Goal: Use online tool/utility: Utilize a website feature to perform a specific function

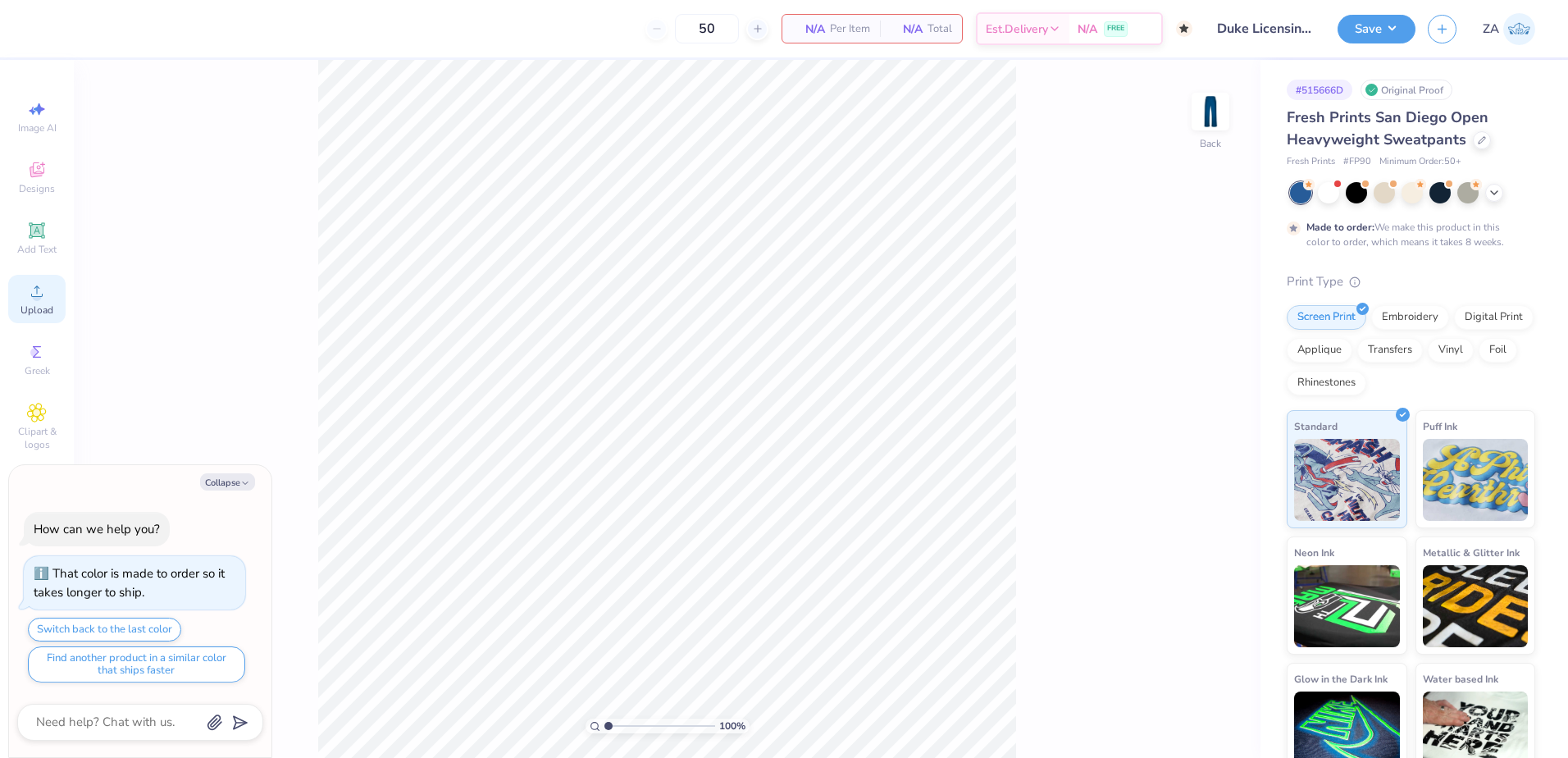
click at [55, 290] on div "Upload" at bounding box center [37, 299] width 58 height 49
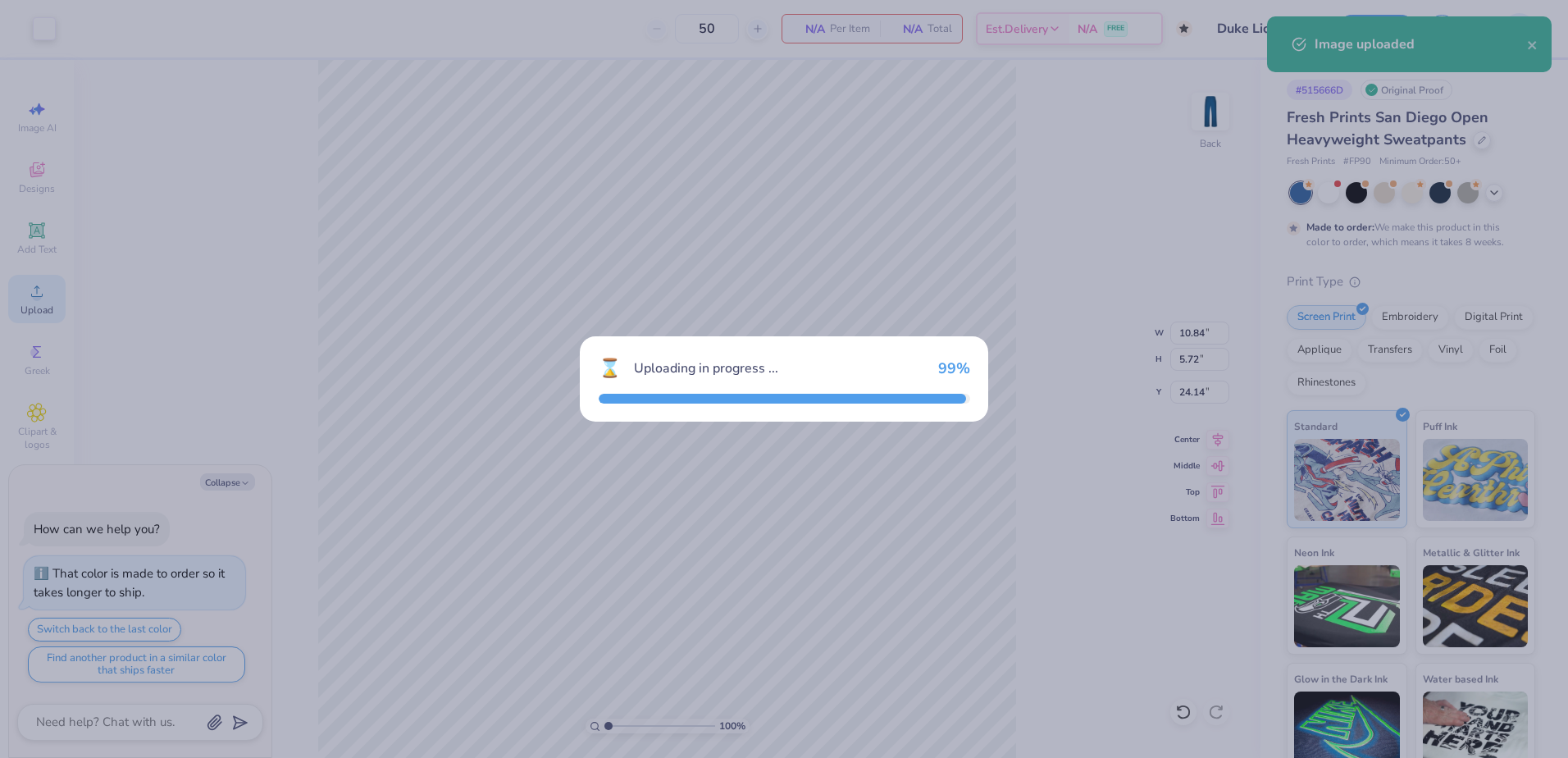
type textarea "x"
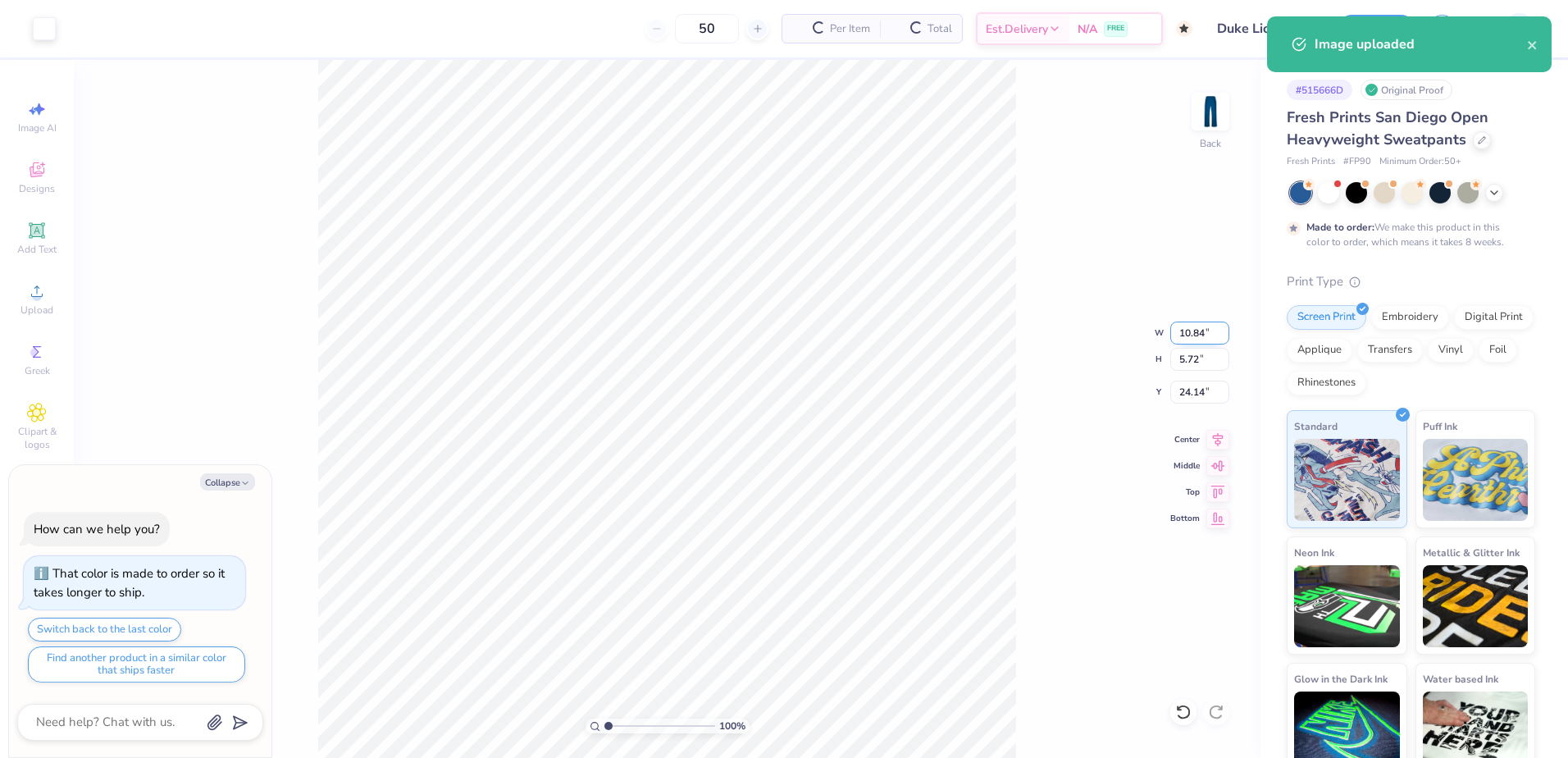
drag, startPoint x: 1206, startPoint y: 333, endPoint x: 1170, endPoint y: 330, distance: 36.1
click at [1170, 330] on input "10.84" at bounding box center [1200, 332] width 60 height 23
type input "3.50"
type textarea "x"
type input "1.85"
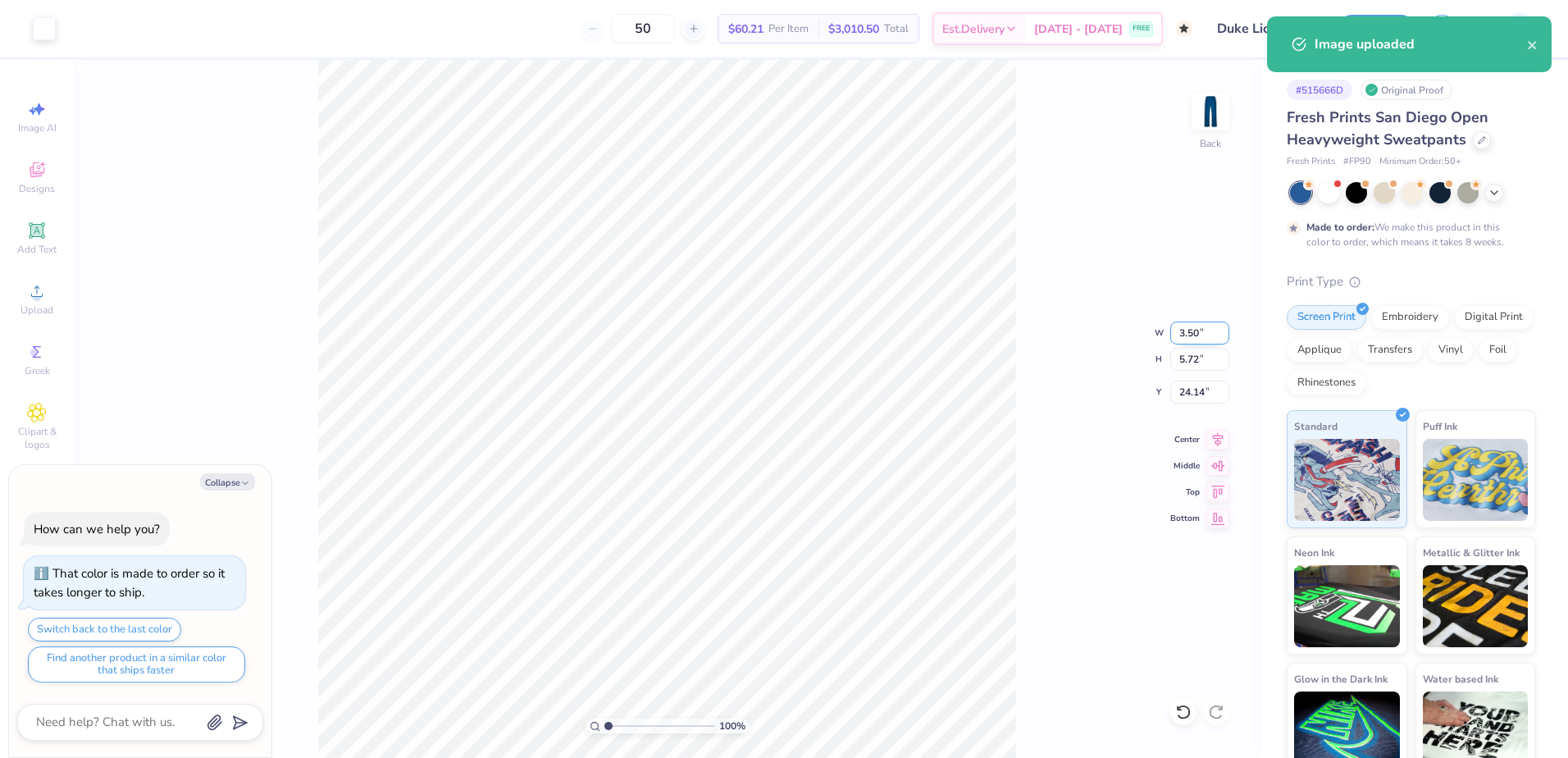
type input "26.08"
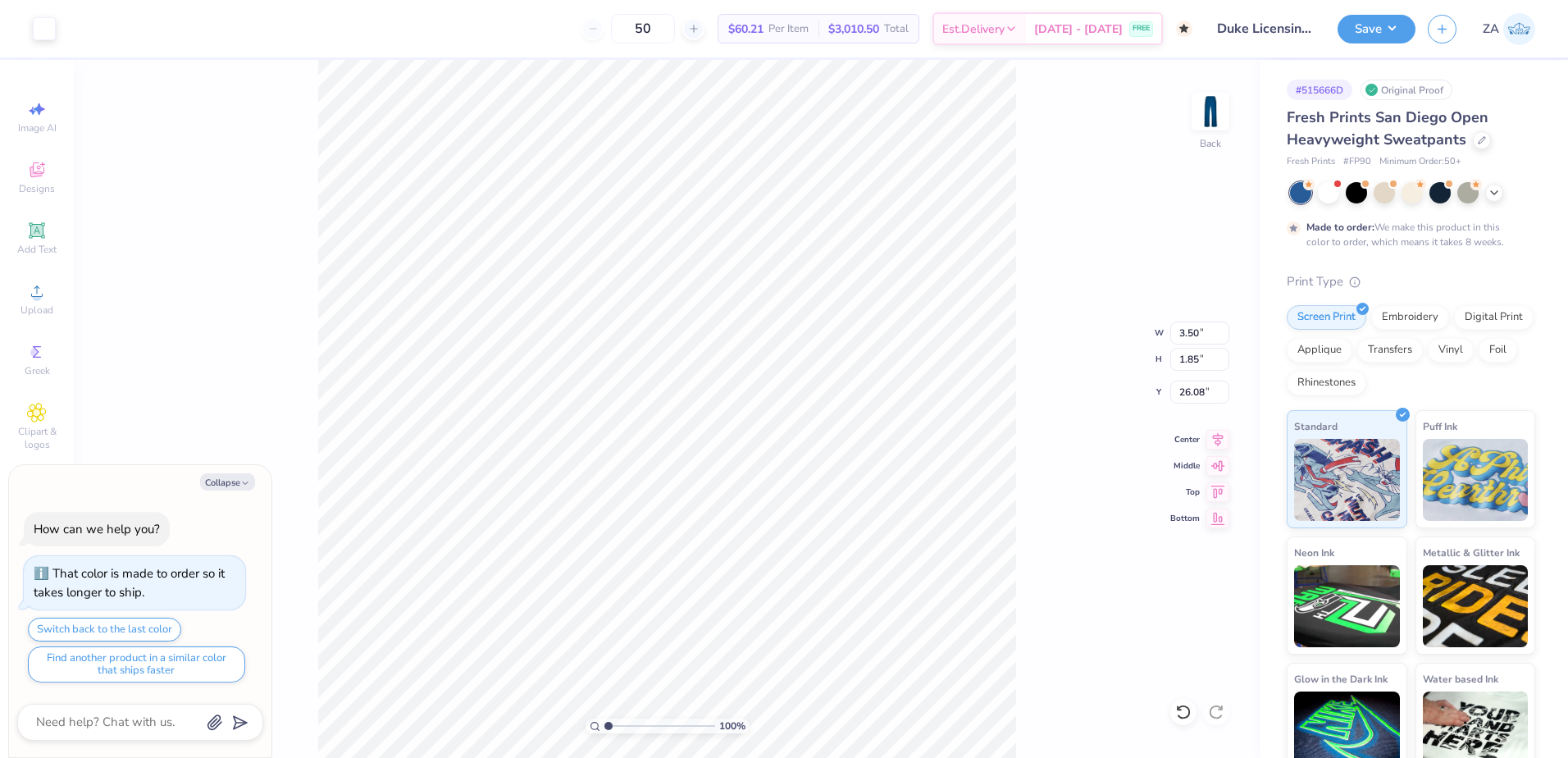
type textarea "x"
drag, startPoint x: 1198, startPoint y: 390, endPoint x: 1179, endPoint y: 390, distance: 19.0
click at [1179, 390] on input "8.16" at bounding box center [1200, 391] width 60 height 23
type input "5.00"
drag, startPoint x: 1203, startPoint y: 332, endPoint x: 1169, endPoint y: 331, distance: 34.0
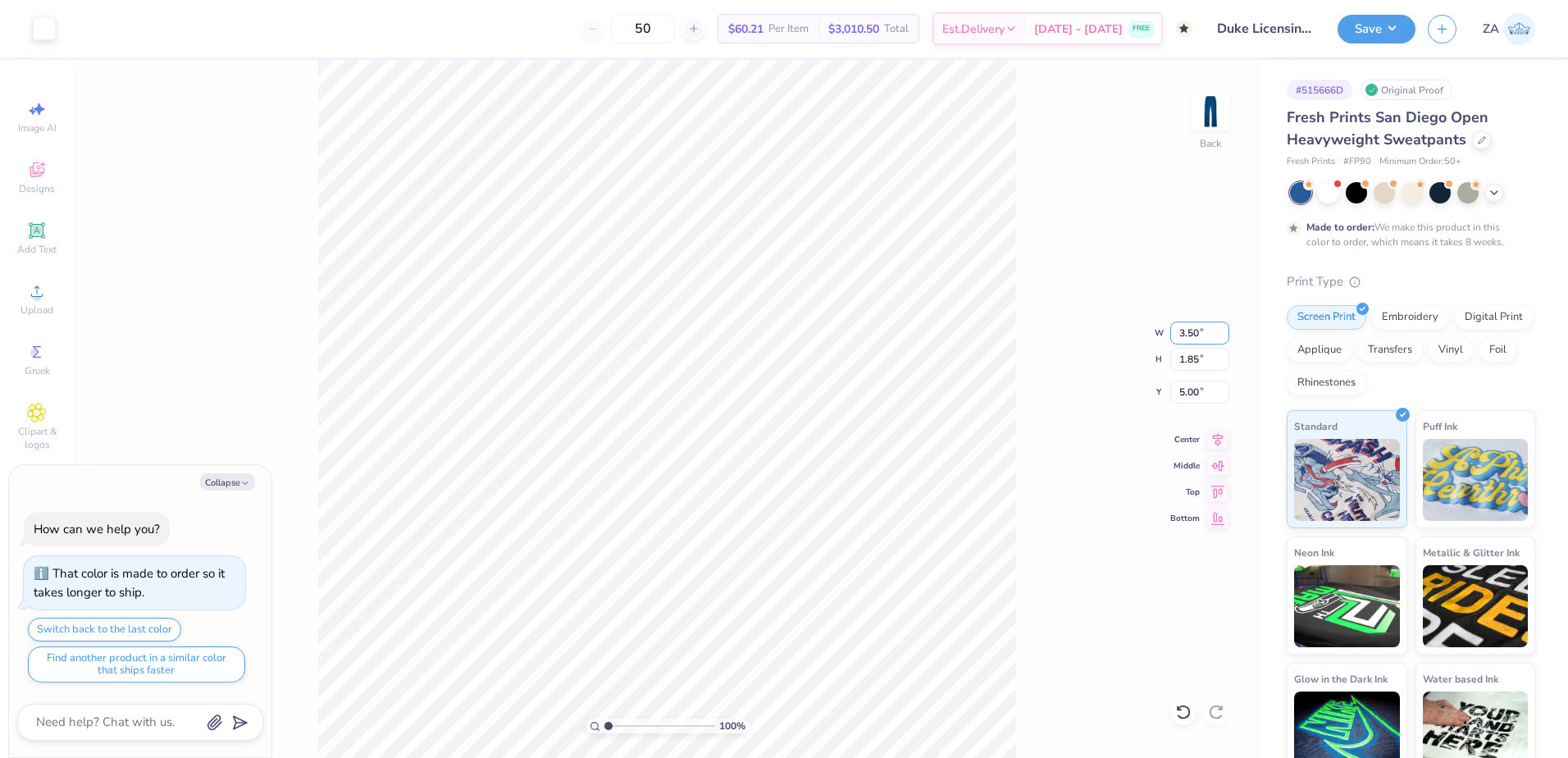
click at [1169, 331] on div "100 % Back W 3.50 3.50 " H 1.85 1.85 " Y 5.00 5.00 " Center Middle Top Bottom" at bounding box center [667, 408] width 1187 height 697
type textarea "x"
click at [1212, 338] on input "3.50" at bounding box center [1200, 332] width 60 height 23
type input "3"
type input "4.00"
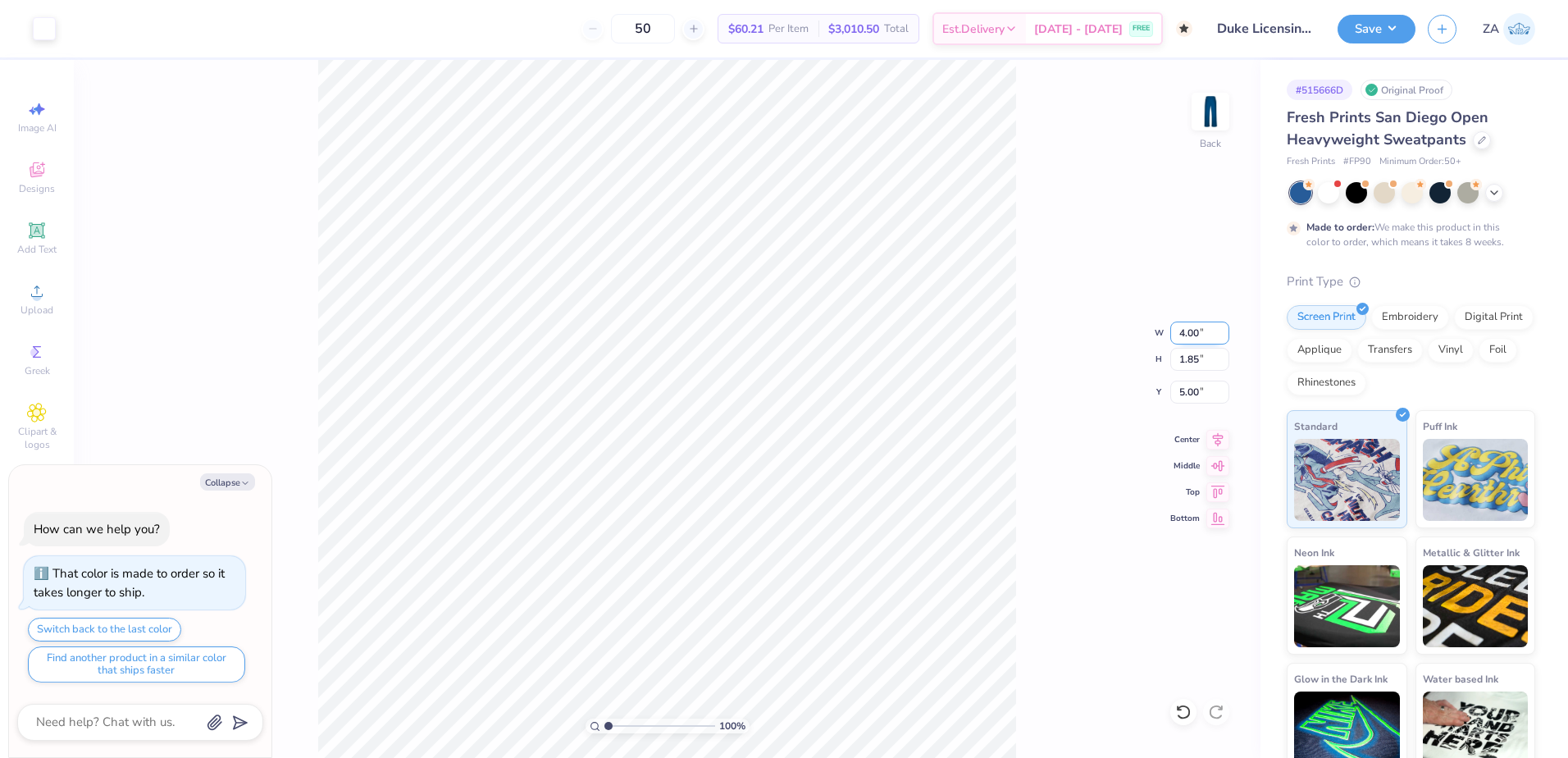
type textarea "x"
type input "2.11"
click at [1202, 394] on input "4.87" at bounding box center [1200, 391] width 60 height 23
type input "4"
type input "4.50"
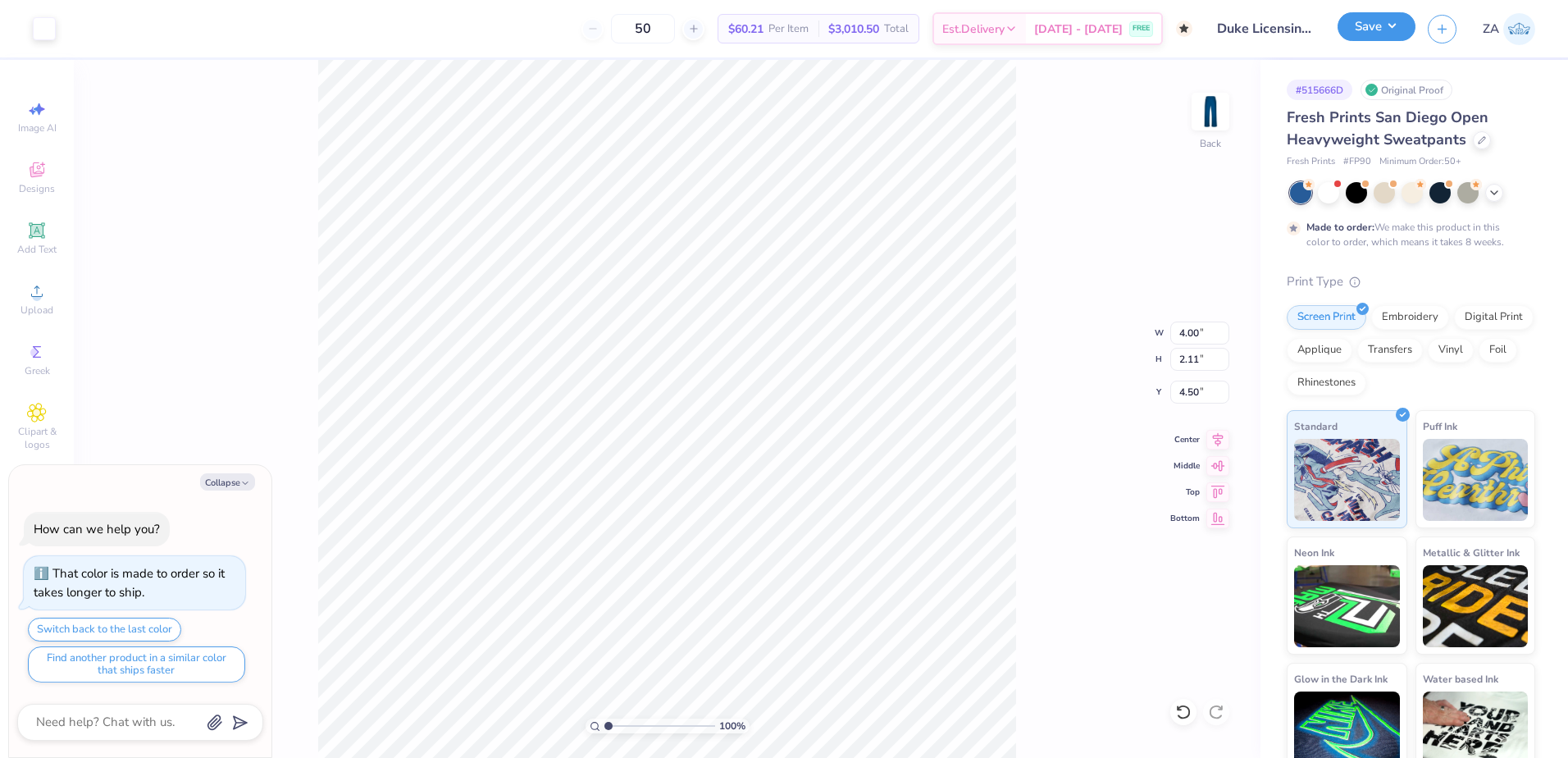
click at [1354, 34] on button "Save" at bounding box center [1376, 26] width 78 height 29
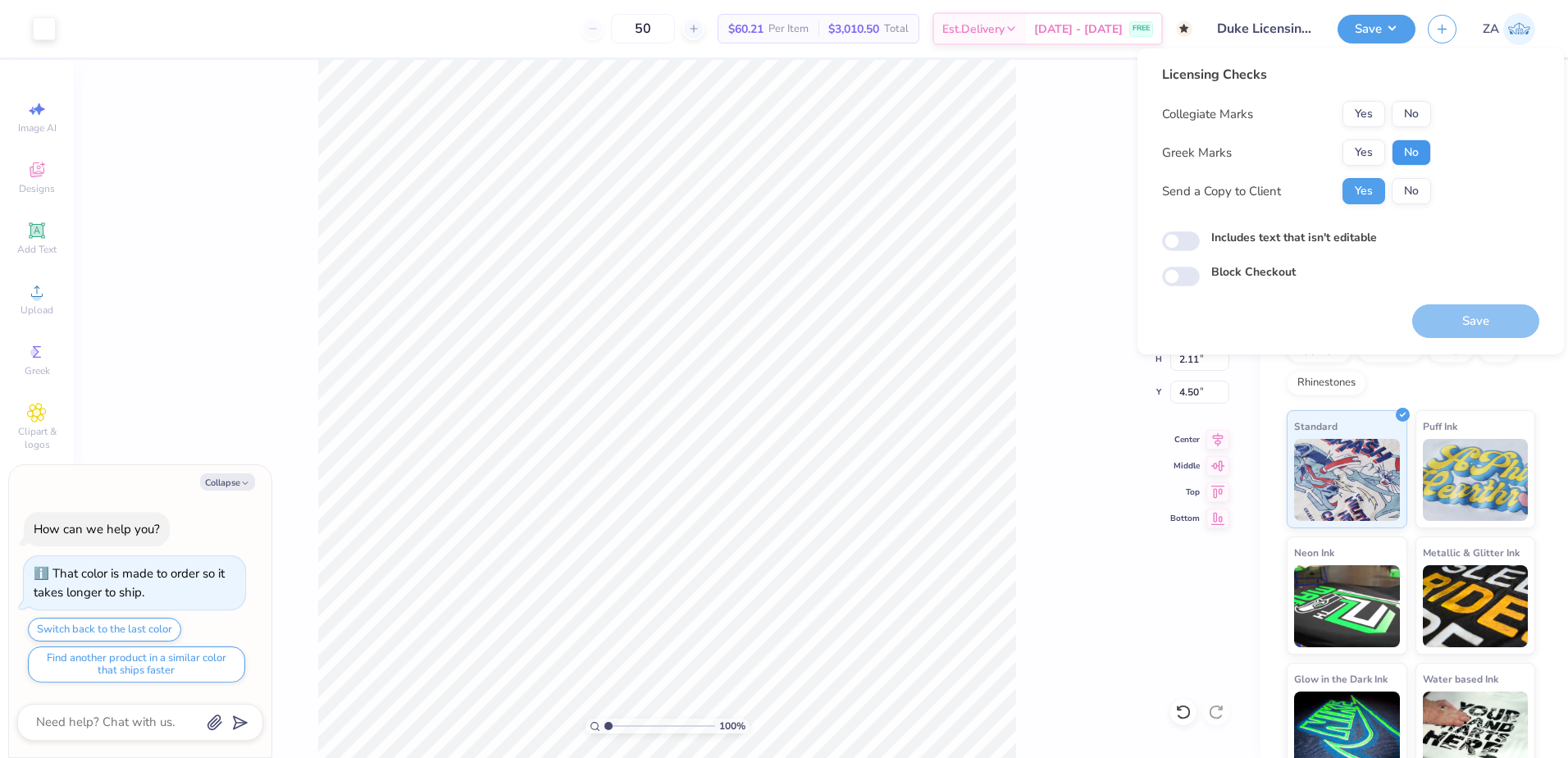
click at [1401, 149] on button "No" at bounding box center [1411, 152] width 40 height 26
click at [1416, 116] on button "No" at bounding box center [1411, 114] width 40 height 26
click at [1437, 315] on button "Save" at bounding box center [1476, 321] width 127 height 34
type textarea "x"
